Goal: Transaction & Acquisition: Purchase product/service

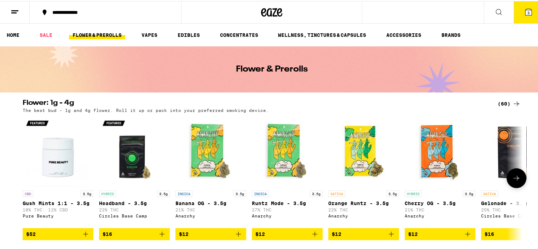
click at [516, 179] on icon at bounding box center [516, 177] width 8 height 8
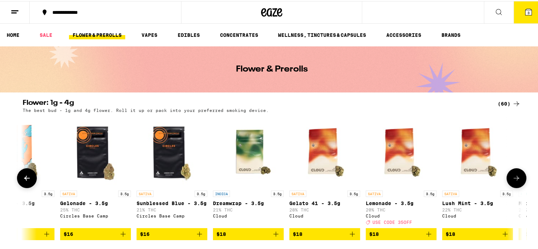
click at [516, 179] on icon at bounding box center [516, 177] width 8 height 8
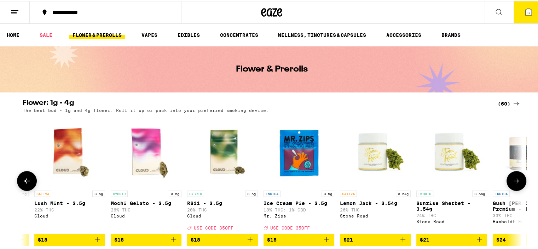
scroll to position [0, 842]
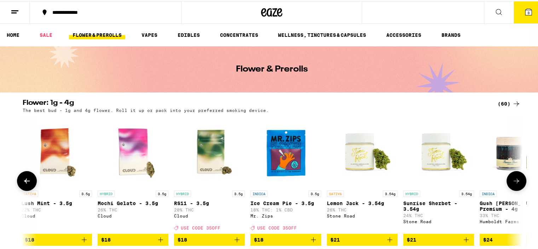
click at [516, 184] on icon at bounding box center [516, 179] width 8 height 8
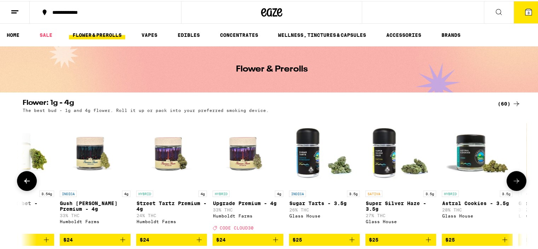
scroll to position [0, 1263]
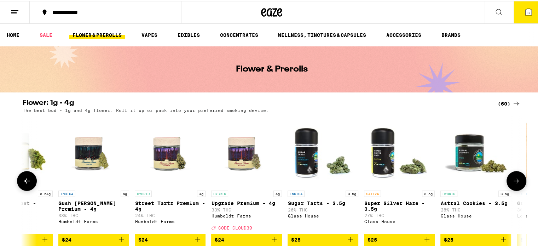
click at [512, 181] on icon at bounding box center [516, 179] width 8 height 8
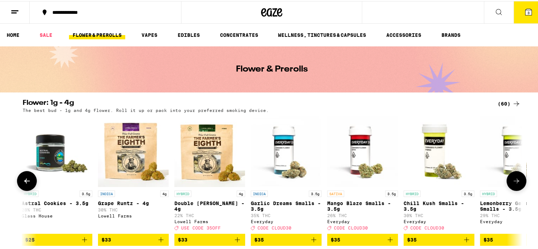
scroll to position [0, 1685]
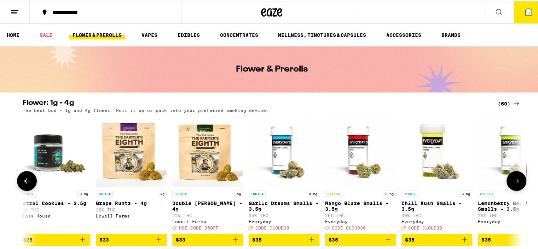
click at [512, 181] on icon at bounding box center [516, 179] width 8 height 8
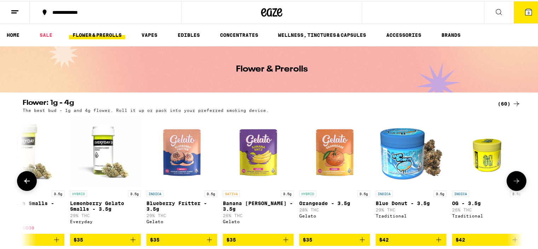
scroll to position [0, 2106]
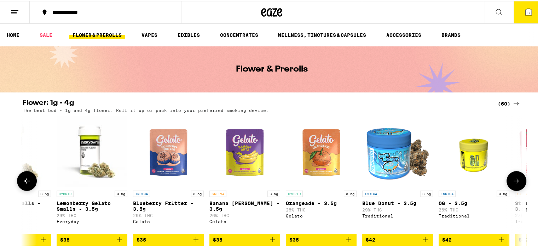
click at [512, 181] on icon at bounding box center [516, 179] width 8 height 8
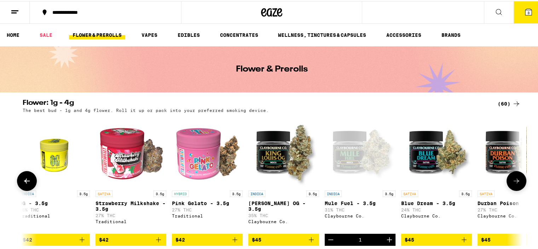
scroll to position [0, 2527]
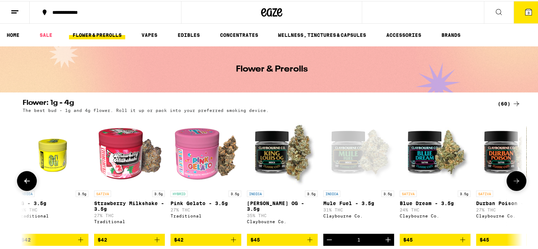
click at [512, 181] on icon at bounding box center [516, 179] width 8 height 8
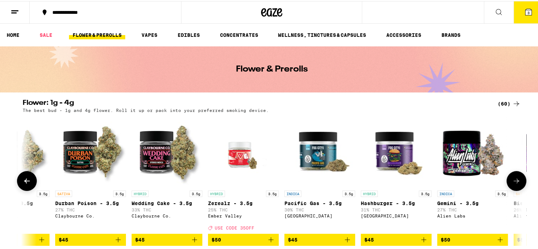
click at [512, 181] on icon at bounding box center [516, 179] width 8 height 8
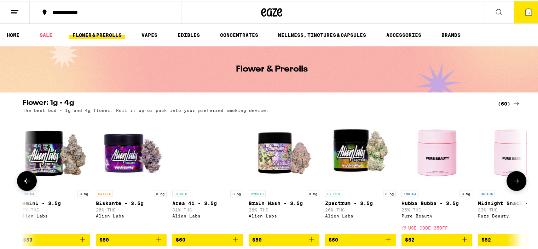
scroll to position [0, 3369]
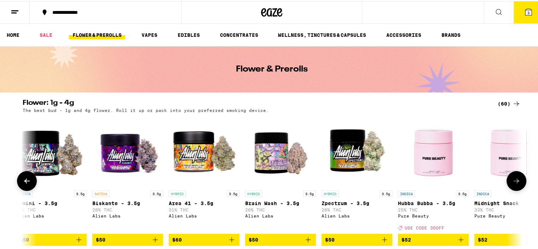
click at [512, 181] on icon at bounding box center [516, 179] width 8 height 8
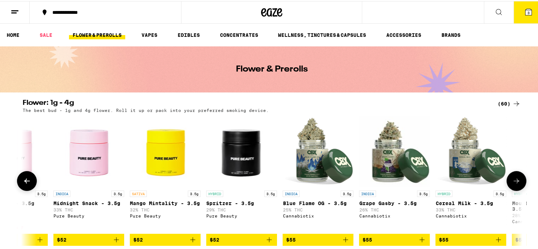
click at [512, 181] on icon at bounding box center [516, 179] width 8 height 8
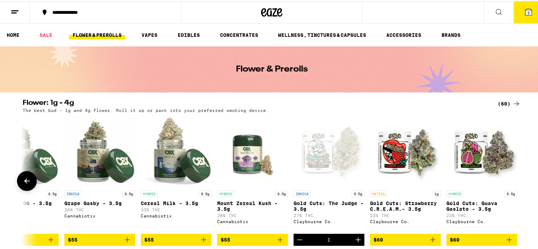
scroll to position [0, 4087]
